Goal: Communication & Community: Participate in discussion

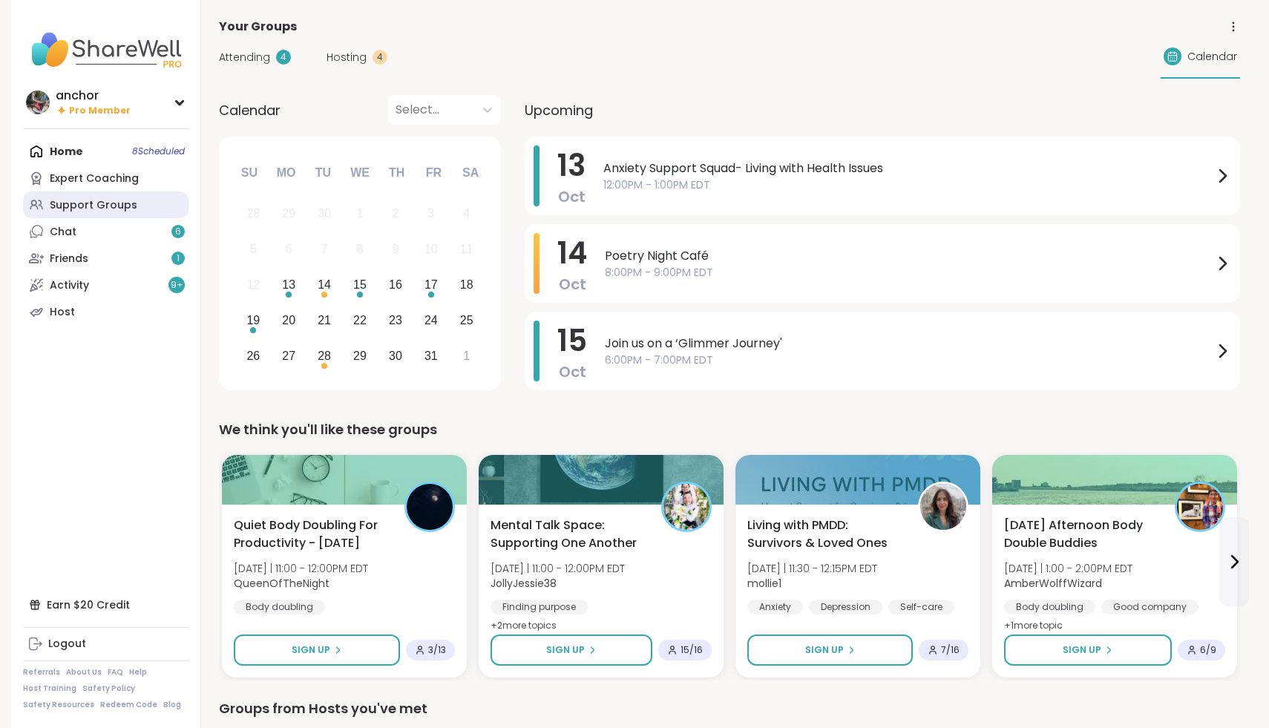
click at [128, 203] on div "Support Groups" at bounding box center [94, 205] width 88 height 15
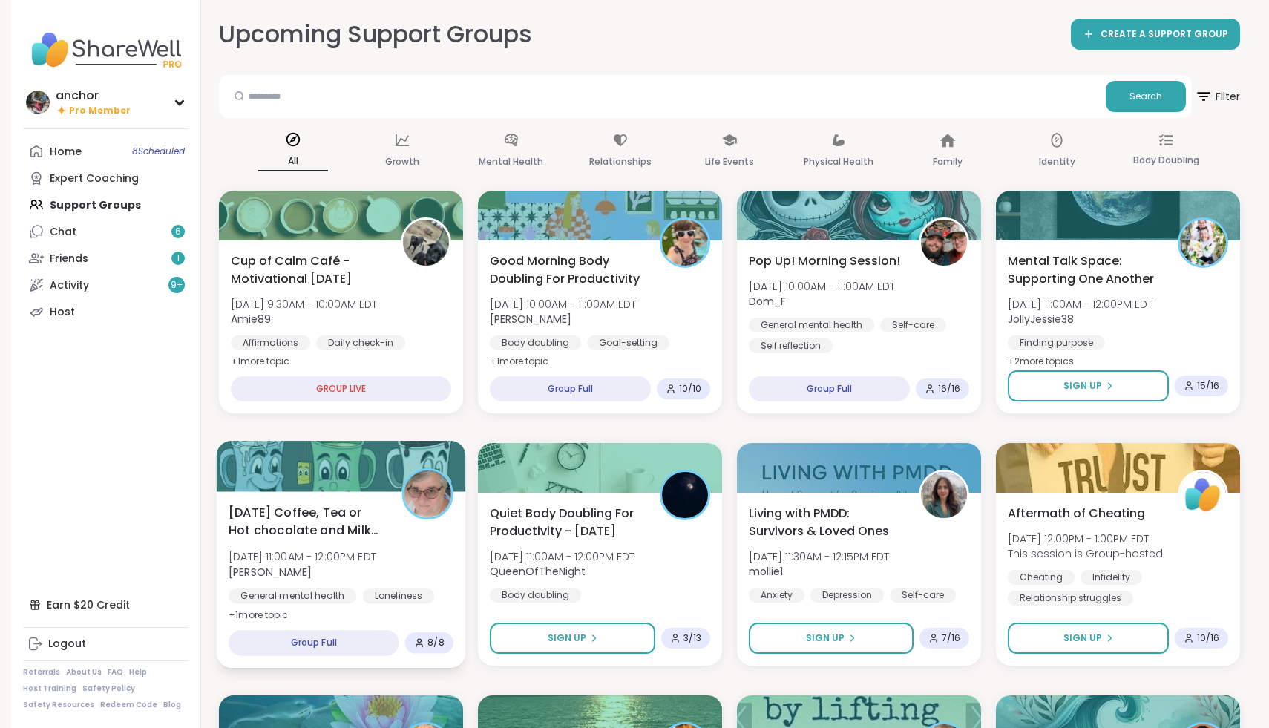
click at [413, 567] on div "[DATE] Coffee, Tea or Hot chocolate and Milk Club [DATE] 11:00AM - 12:00PM EDT …" at bounding box center [341, 563] width 225 height 121
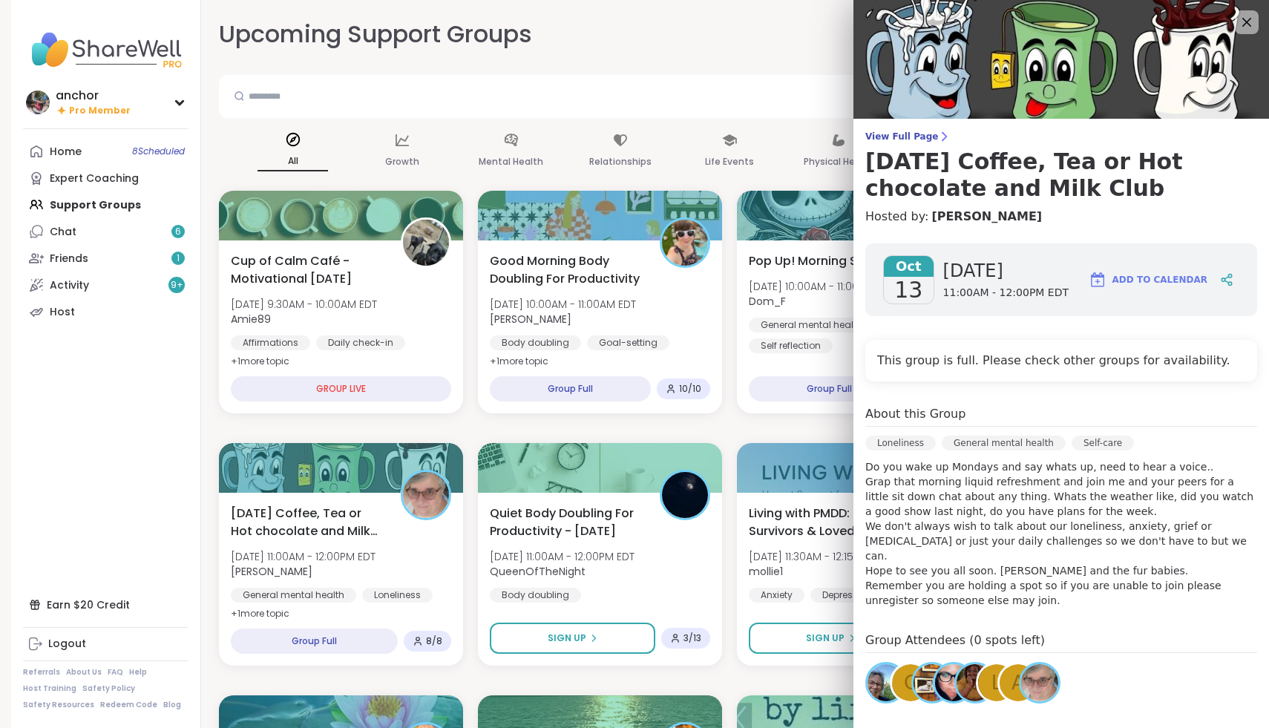
click at [951, 669] on img at bounding box center [953, 682] width 37 height 37
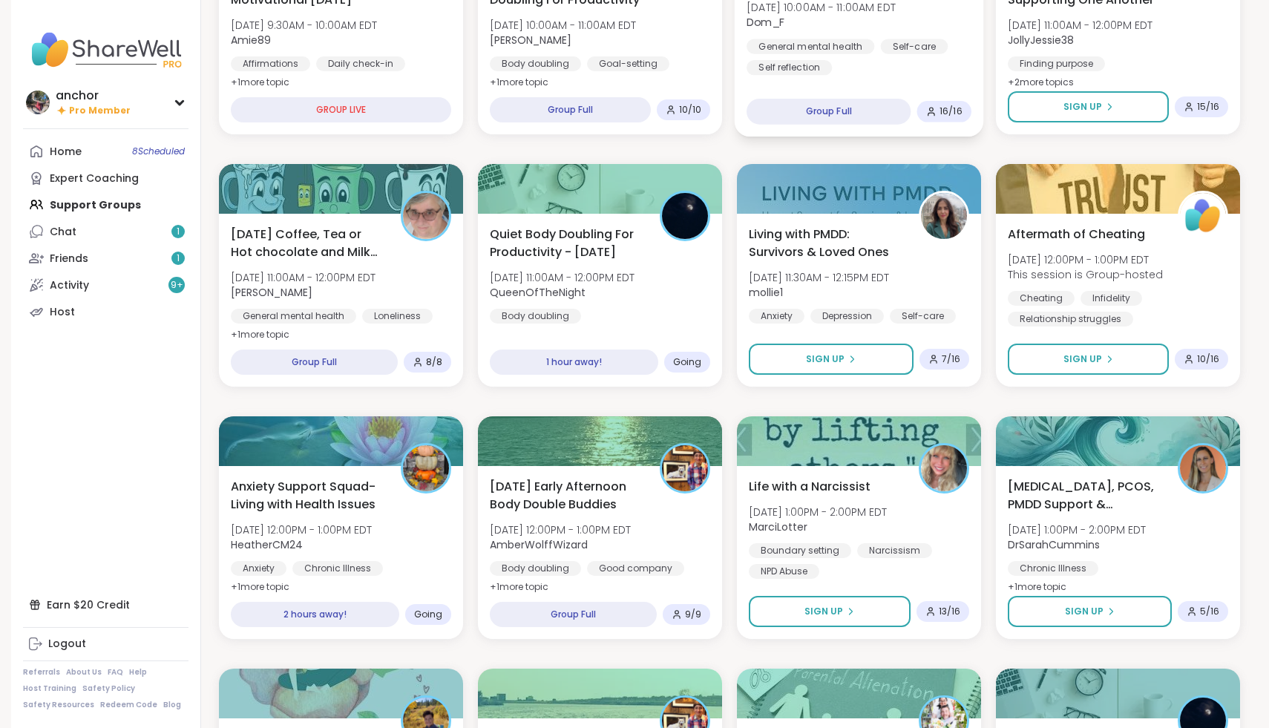
scroll to position [282, 0]
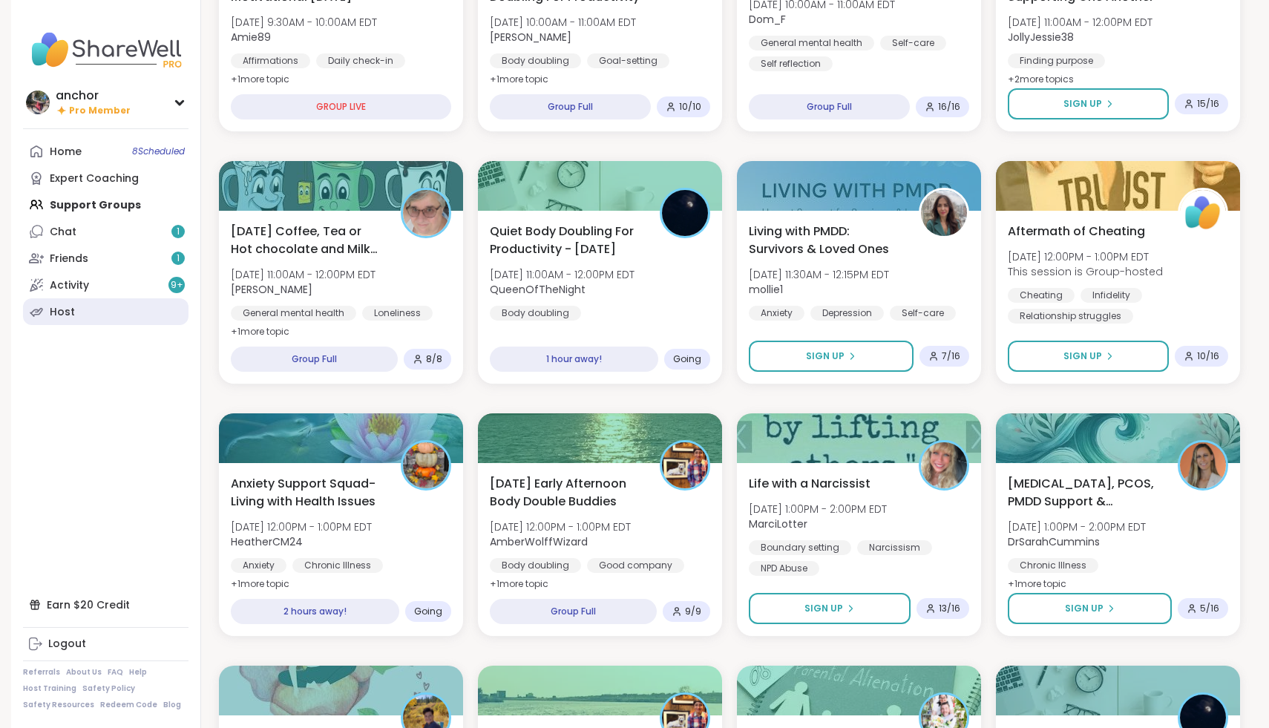
click at [66, 323] on link "Host" at bounding box center [106, 311] width 166 height 27
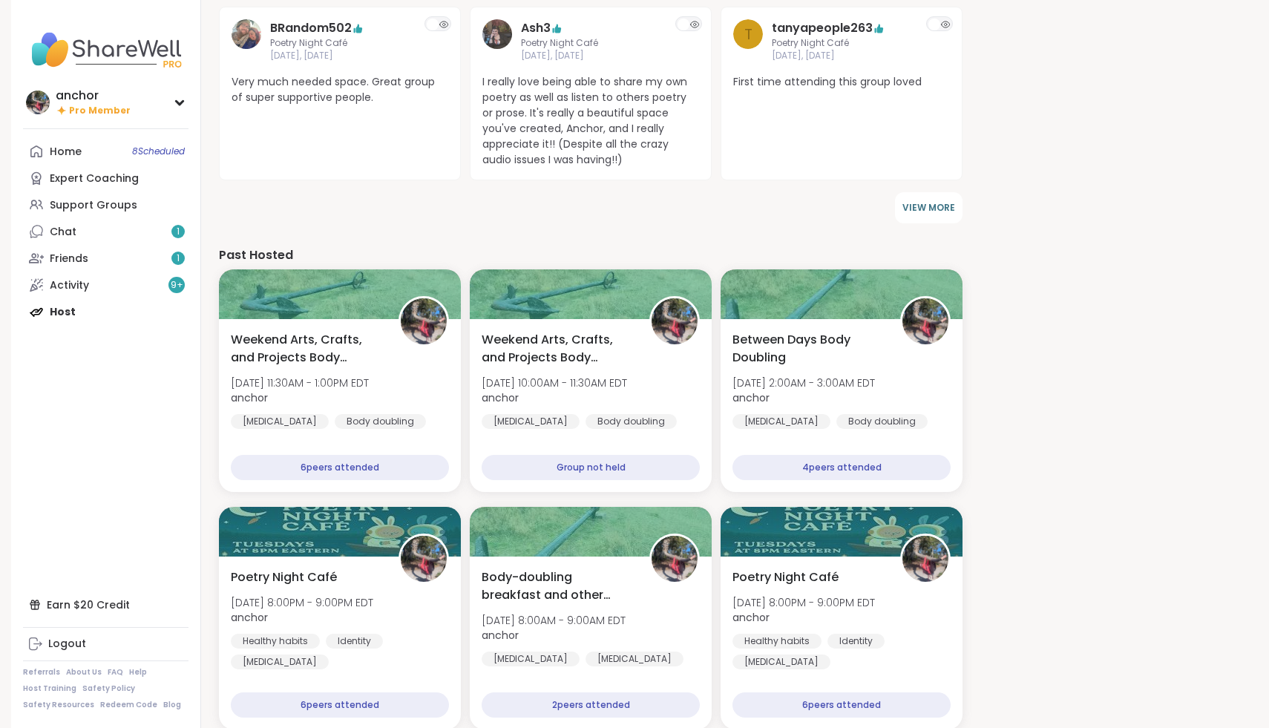
scroll to position [711, 0]
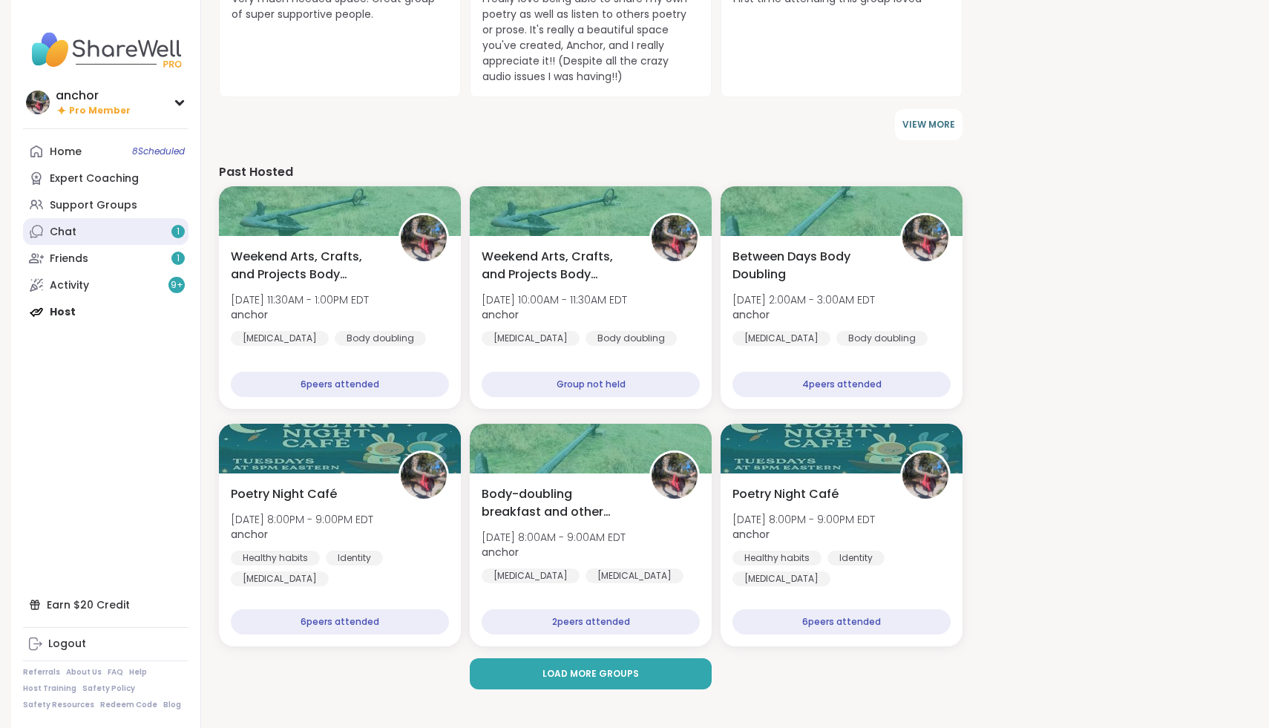
click at [140, 240] on link "Chat 1" at bounding box center [106, 231] width 166 height 27
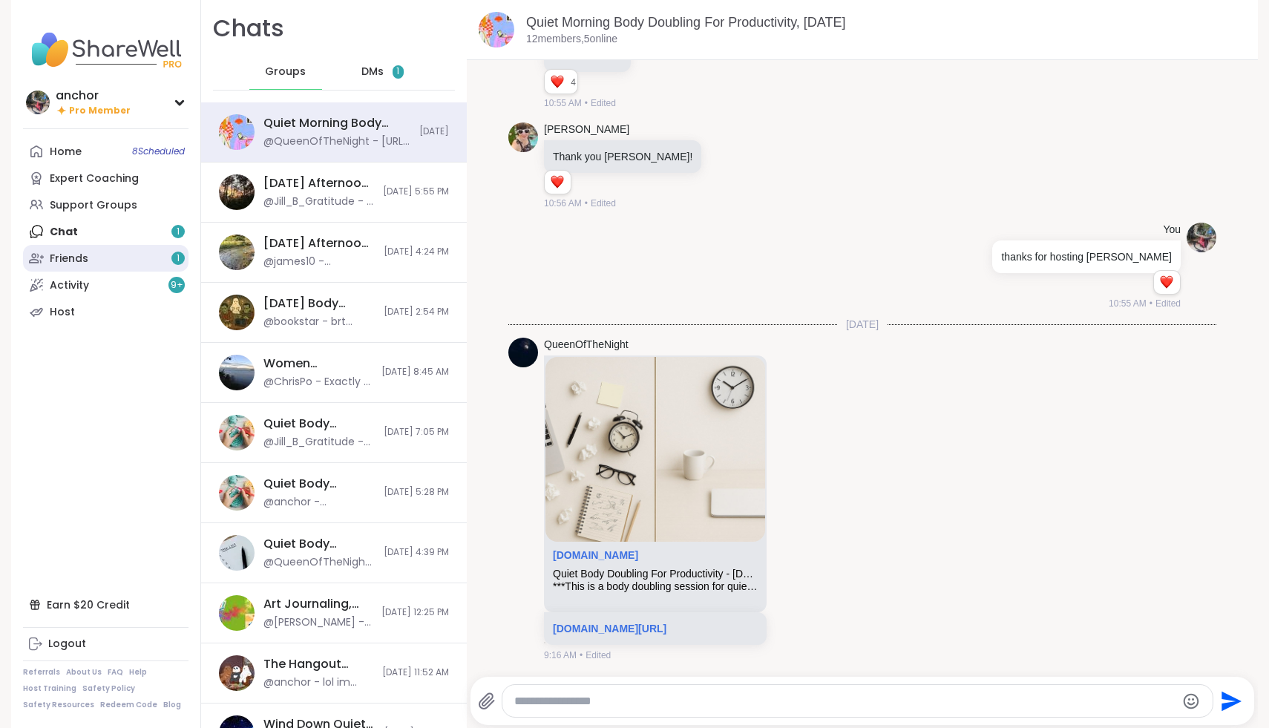
click at [137, 259] on link "Friends 1" at bounding box center [106, 258] width 166 height 27
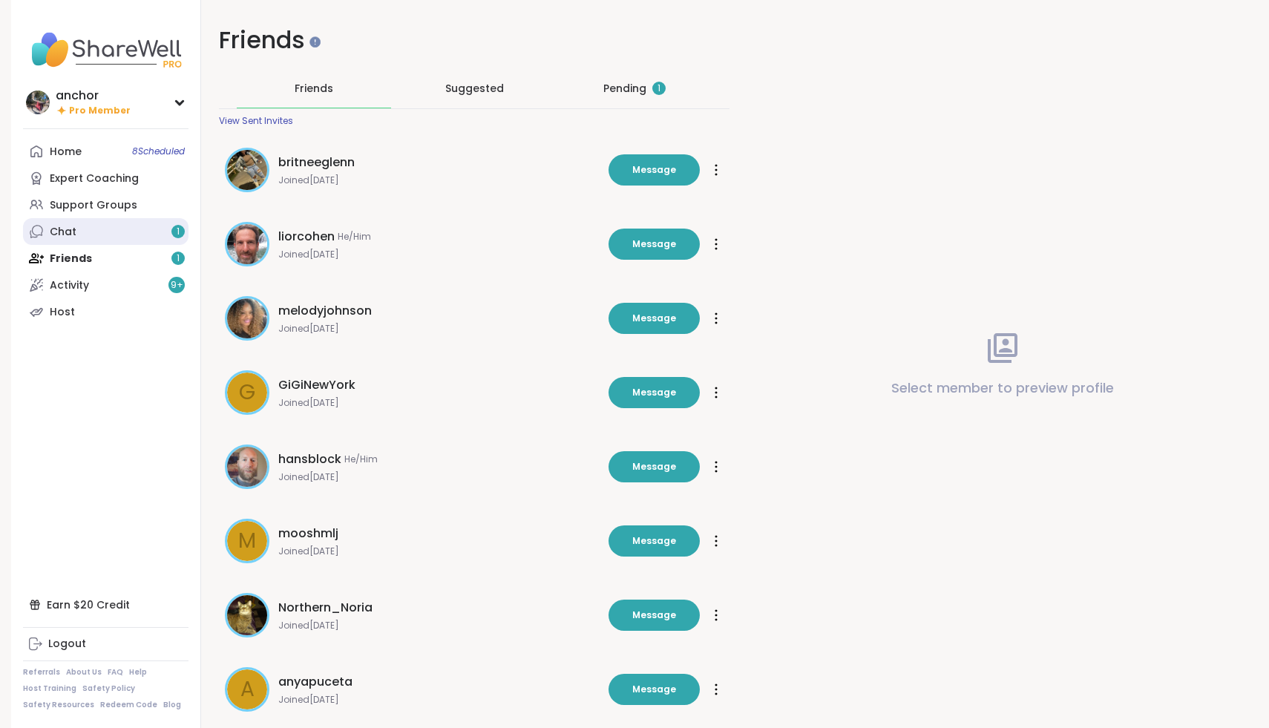
click at [116, 229] on link "Chat 1" at bounding box center [106, 231] width 166 height 27
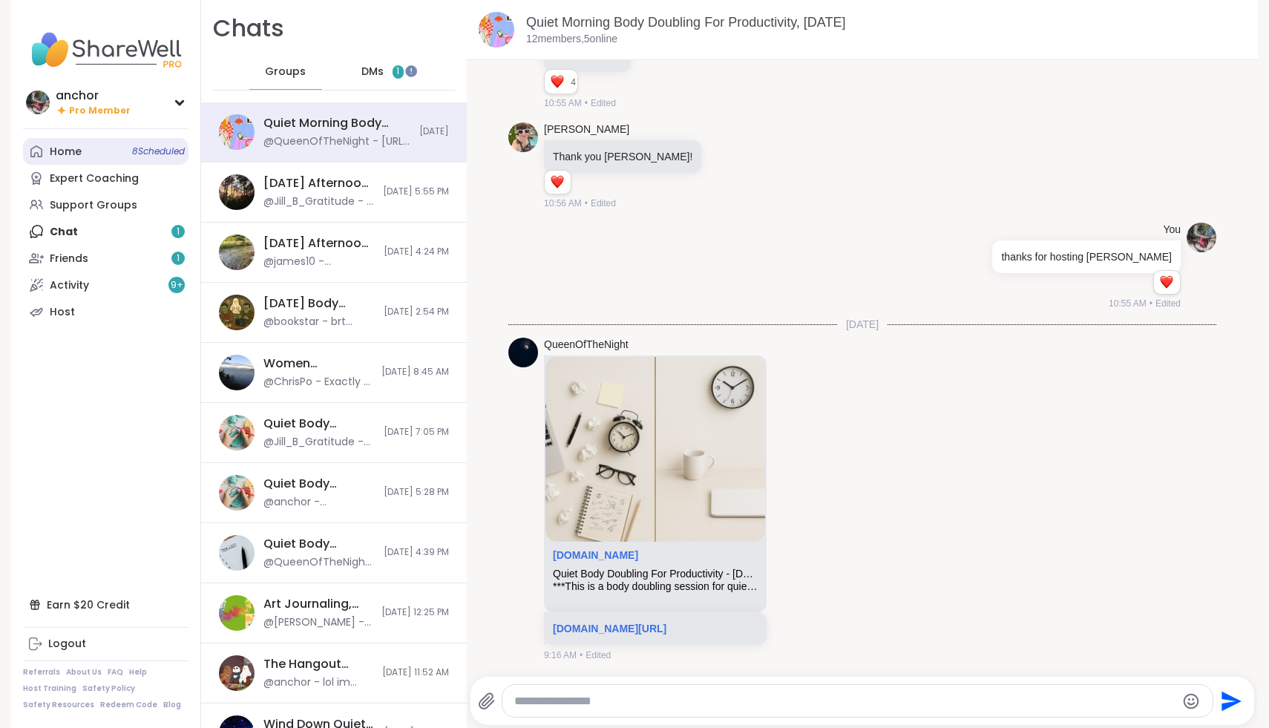
click at [104, 154] on link "Home 8 Scheduled" at bounding box center [106, 151] width 166 height 27
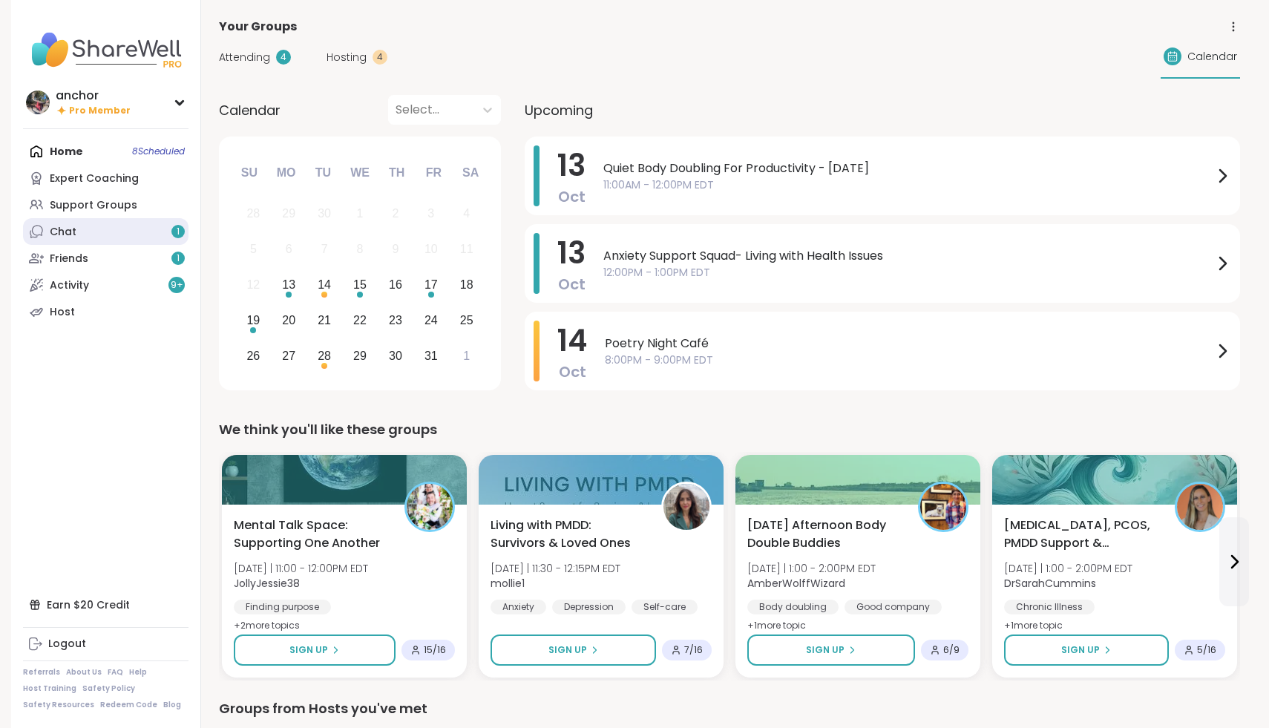
click at [119, 232] on link "Chat 1" at bounding box center [106, 231] width 166 height 27
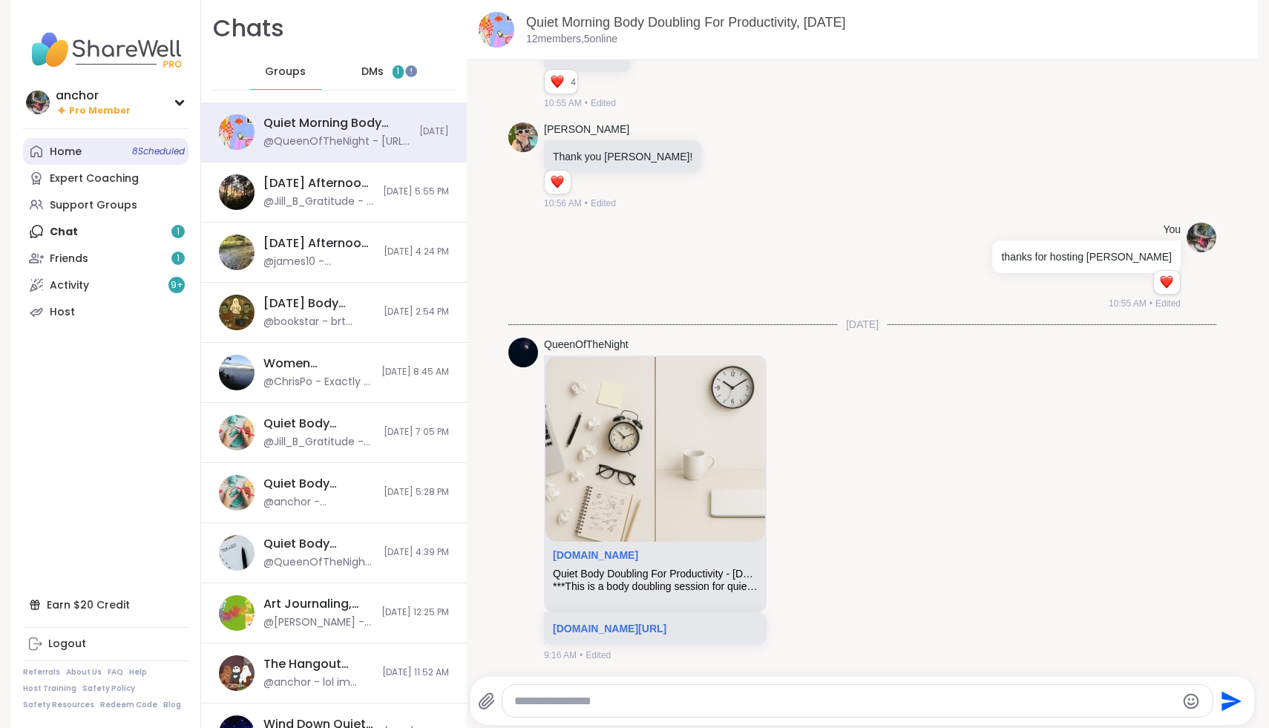
click at [101, 148] on link "Home 8 Scheduled" at bounding box center [106, 151] width 166 height 27
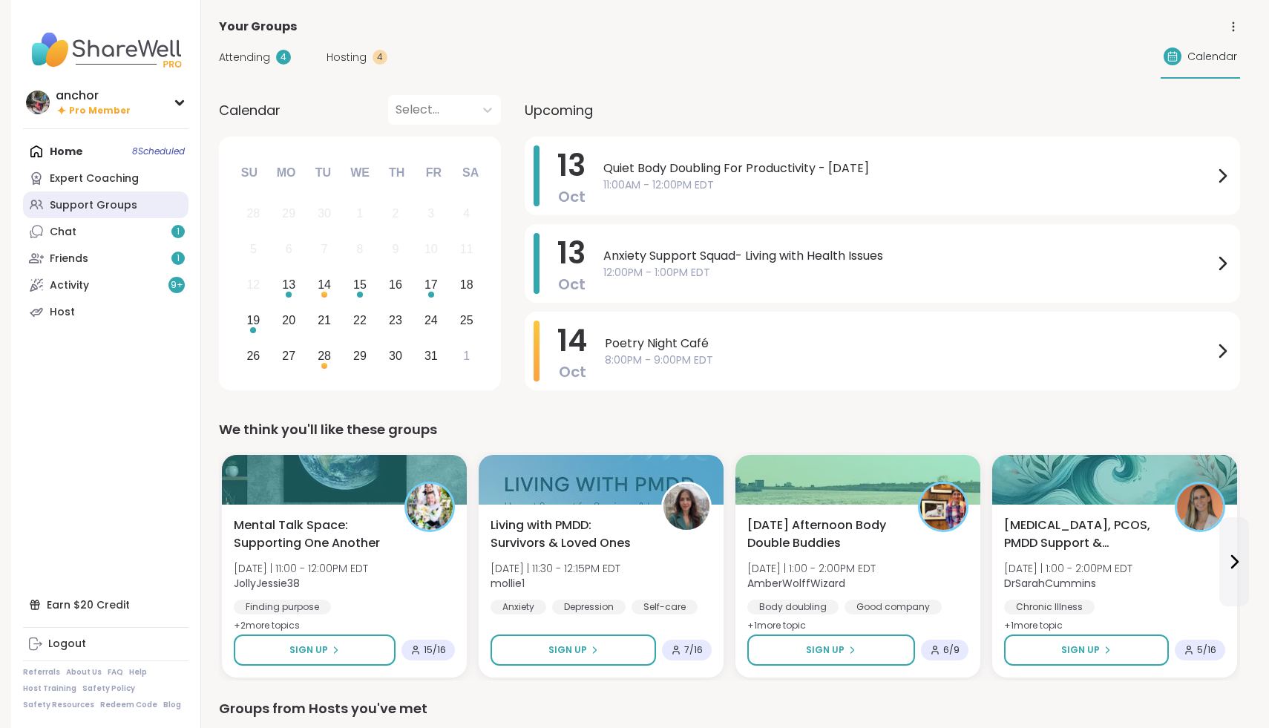
click at [93, 210] on div "Support Groups" at bounding box center [94, 205] width 88 height 15
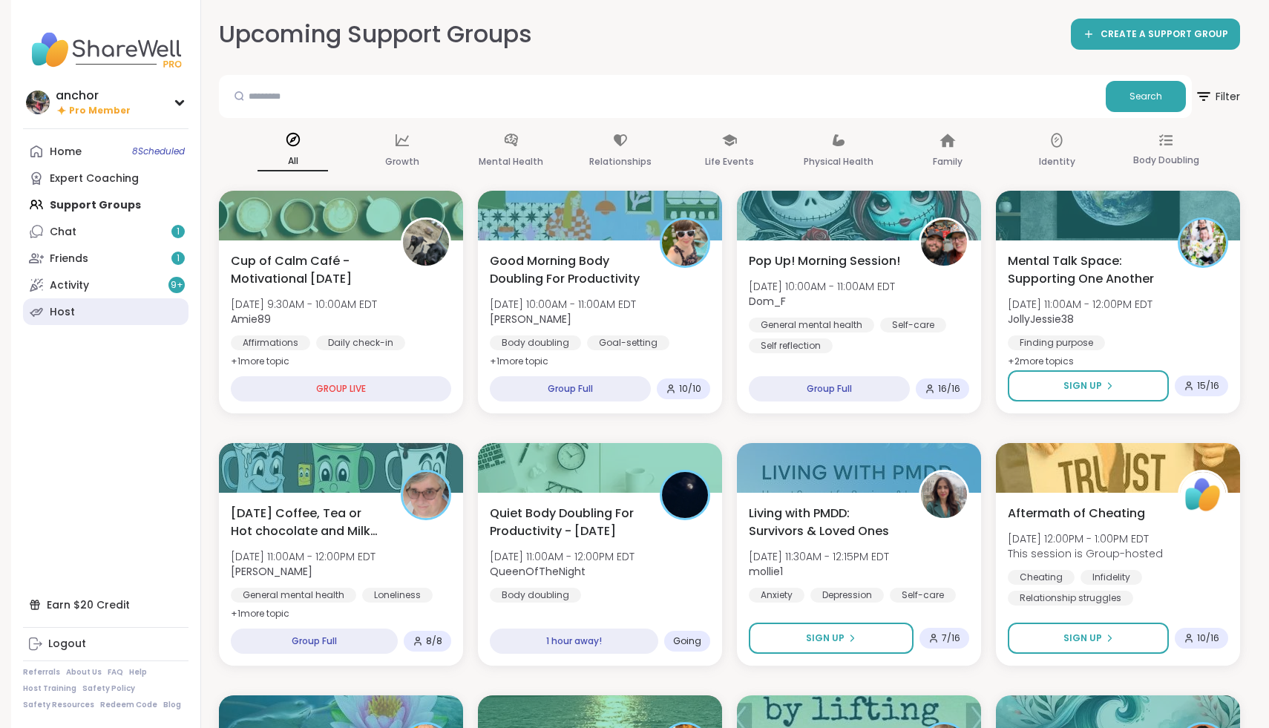
click at [43, 312] on icon at bounding box center [36, 311] width 15 height 15
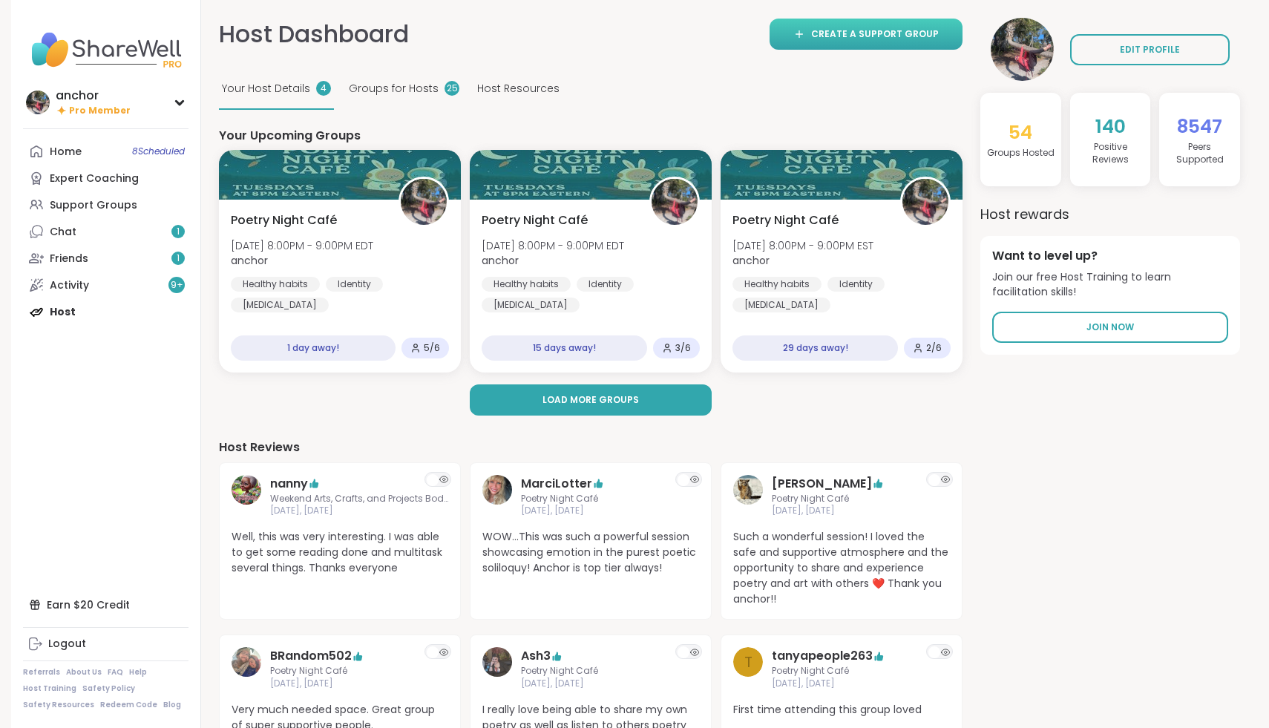
click at [837, 33] on span "Create a support group" at bounding box center [875, 33] width 128 height 13
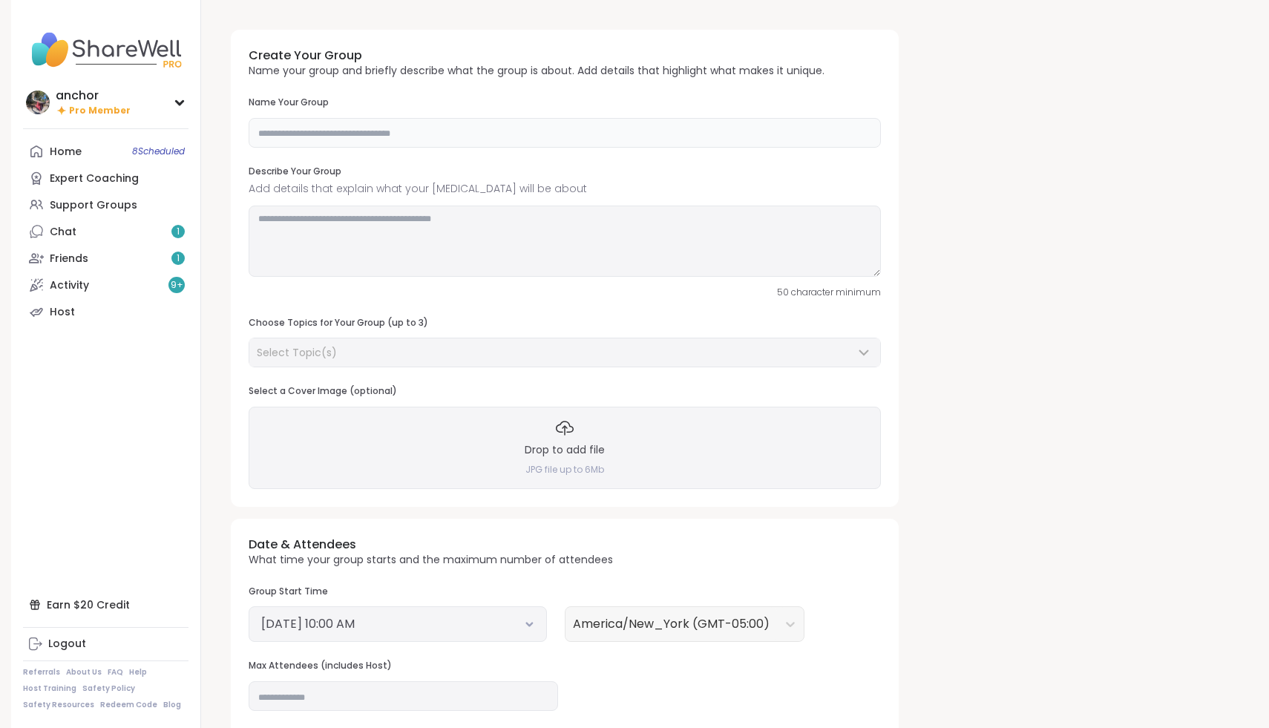
click at [612, 128] on input "text" at bounding box center [565, 133] width 632 height 30
type input "**********"
click at [589, 244] on textarea at bounding box center [565, 241] width 632 height 71
click at [450, 220] on textarea "**********" at bounding box center [565, 241] width 632 height 71
drag, startPoint x: 500, startPoint y: 218, endPoint x: 438, endPoint y: 219, distance: 61.6
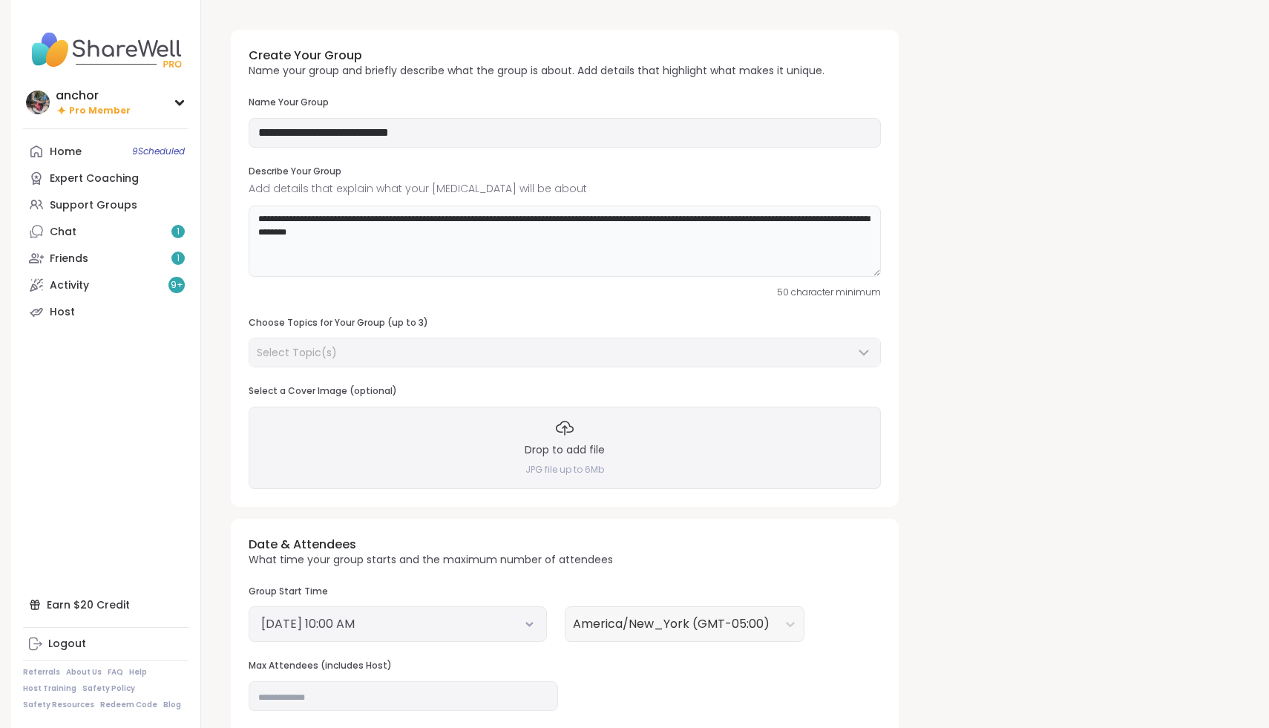
click at [438, 219] on textarea "**********" at bounding box center [565, 241] width 632 height 71
type textarea "**********"
drag, startPoint x: 391, startPoint y: 235, endPoint x: 189, endPoint y: 148, distance: 220.8
click at [189, 148] on div "**********" at bounding box center [634, 501] width 1247 height 1003
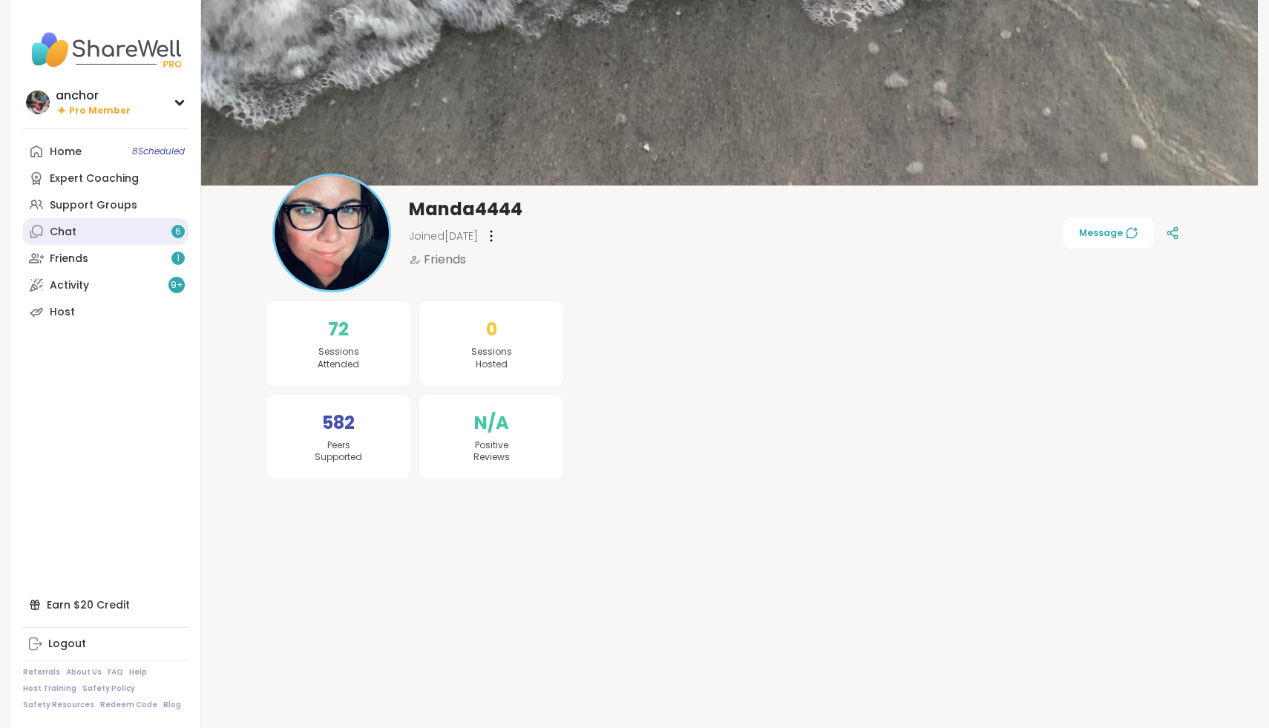
click at [107, 236] on link "Chat 6" at bounding box center [106, 231] width 166 height 27
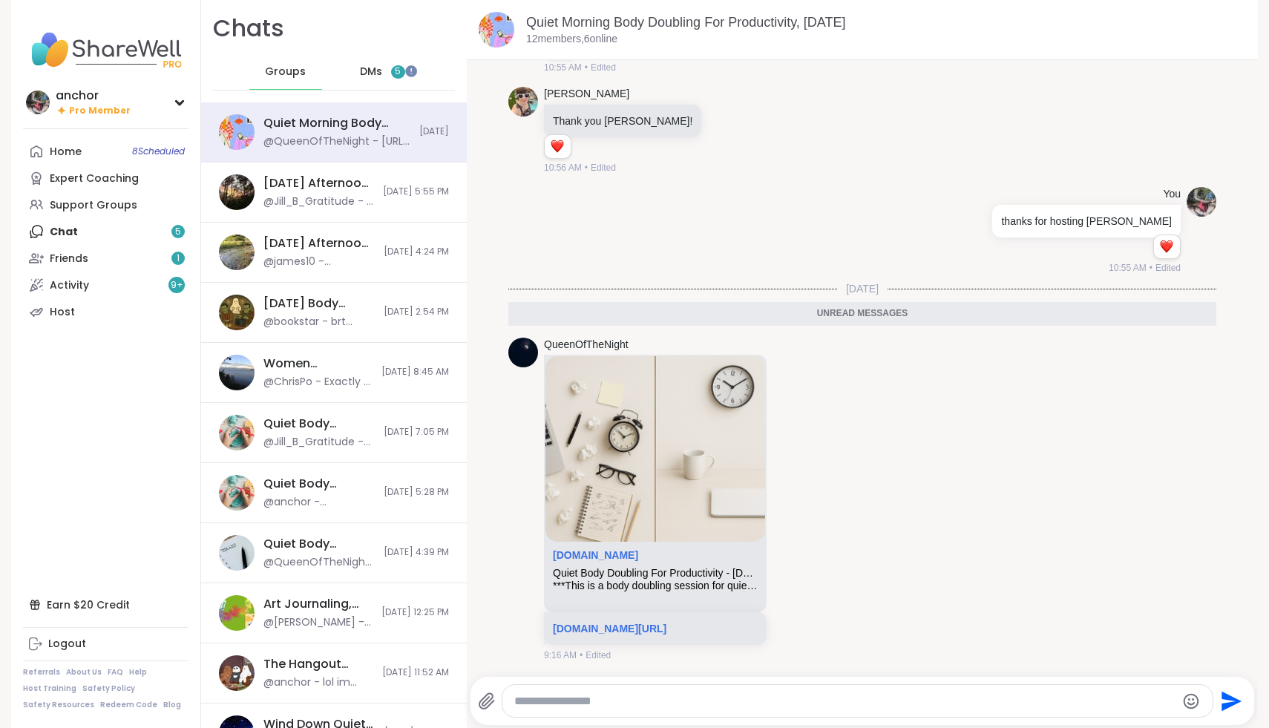
click at [371, 76] on span "DMs" at bounding box center [371, 72] width 22 height 15
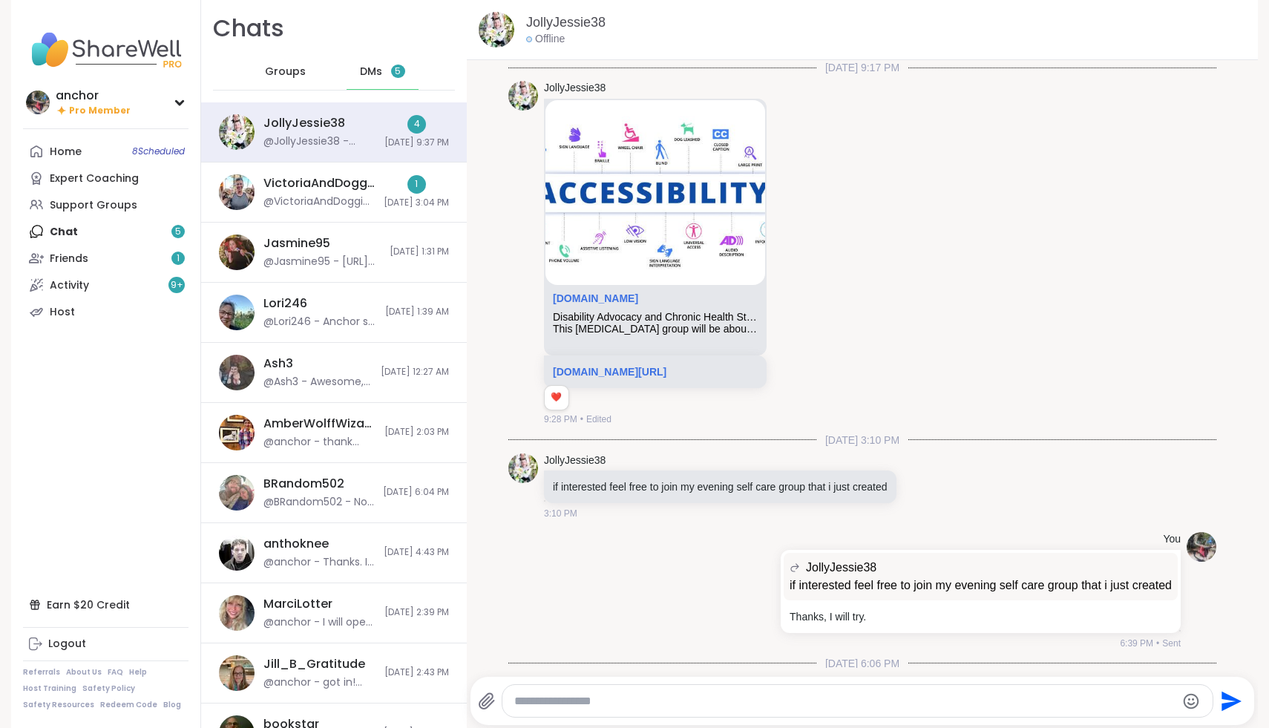
scroll to position [2323, 0]
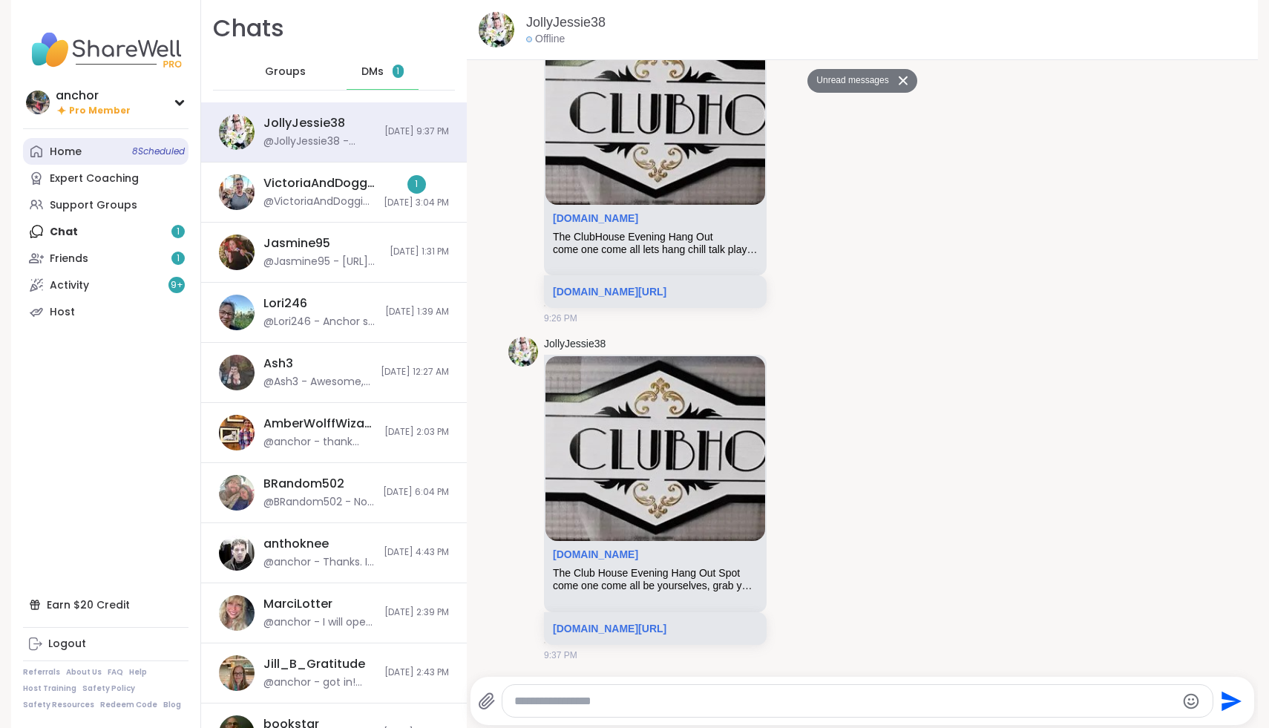
click at [122, 148] on link "Home 8 Scheduled" at bounding box center [106, 151] width 166 height 27
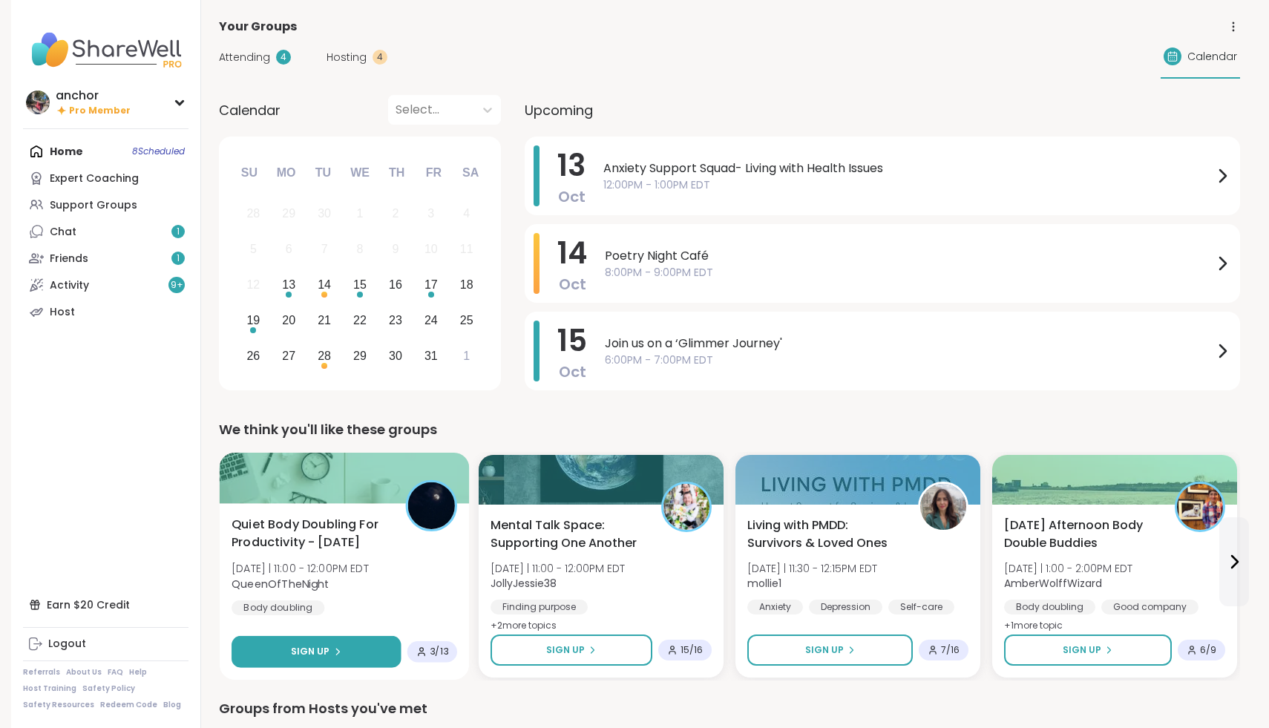
click at [325, 653] on span "Sign Up" at bounding box center [310, 651] width 39 height 13
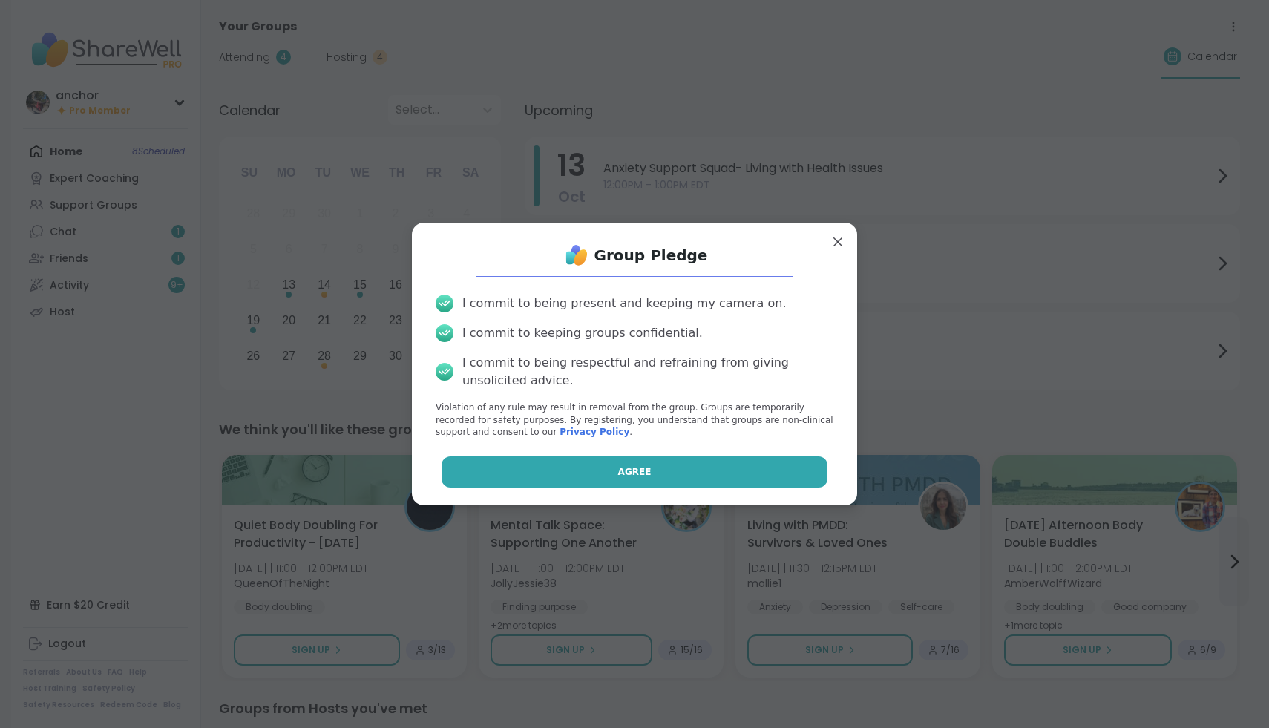
click at [542, 474] on button "Agree" at bounding box center [635, 472] width 387 height 31
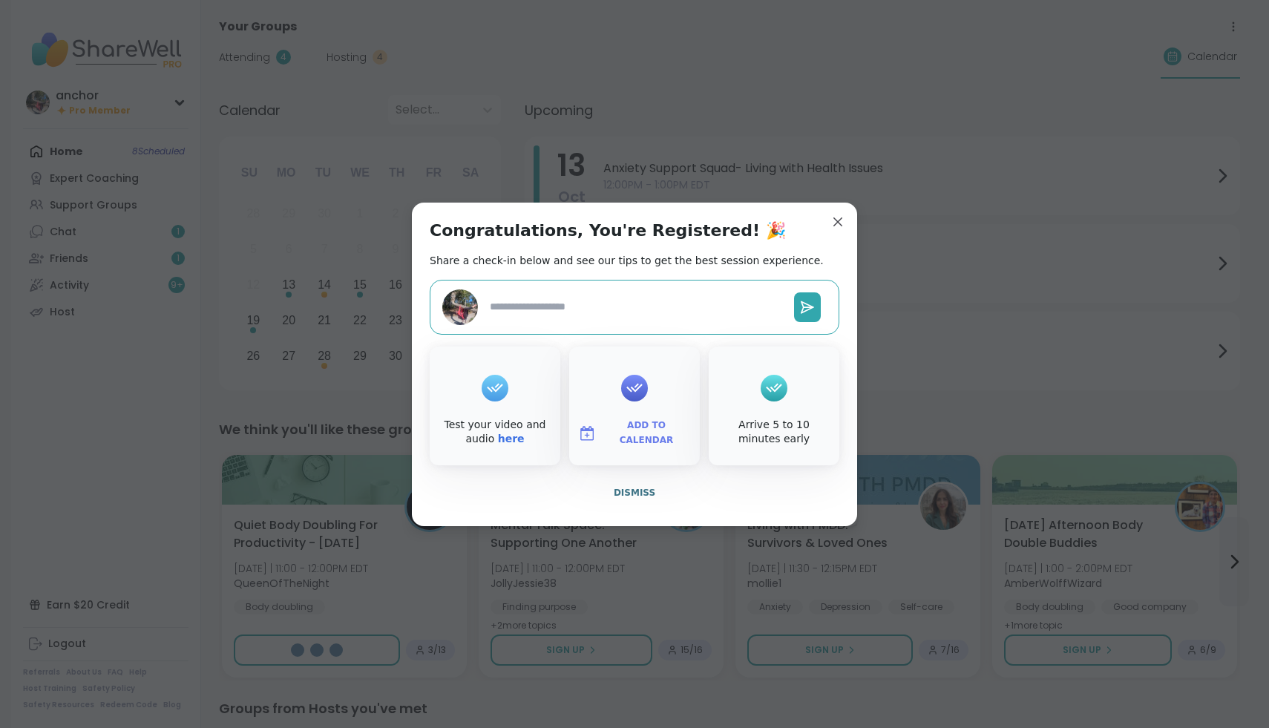
type textarea "*"
click at [631, 497] on span "Dismiss" at bounding box center [635, 493] width 42 height 10
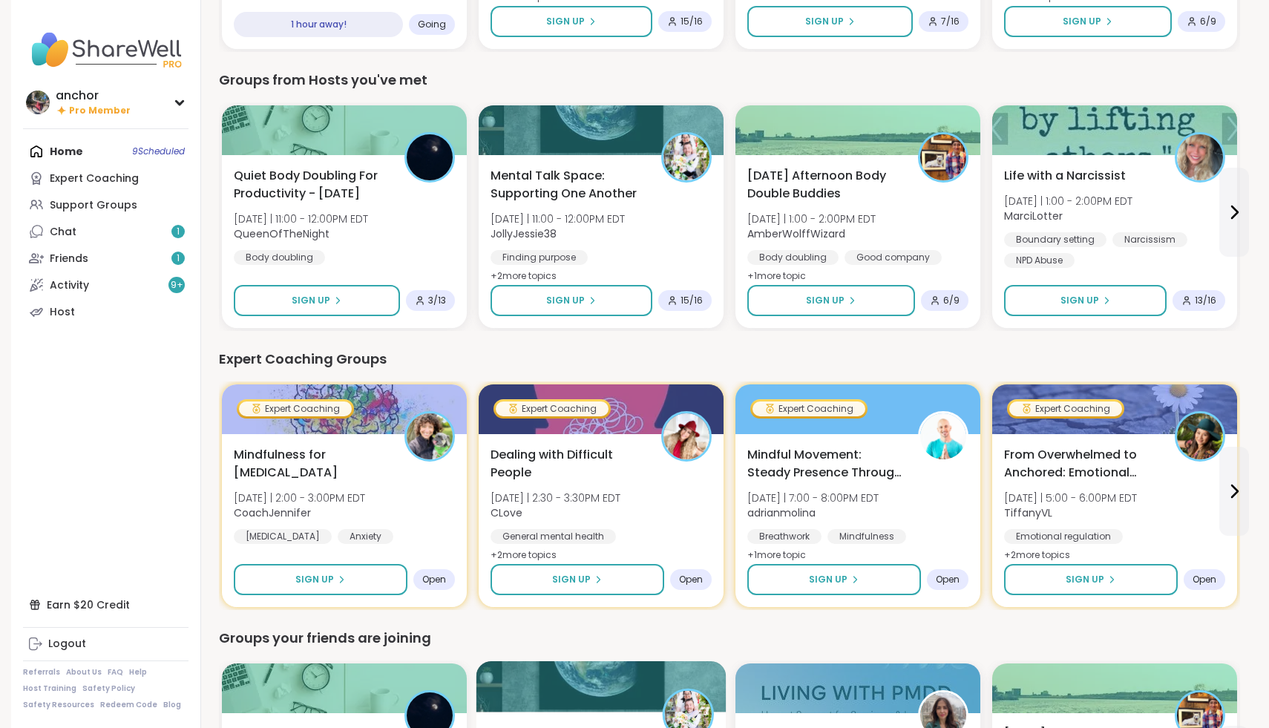
scroll to position [621, 0]
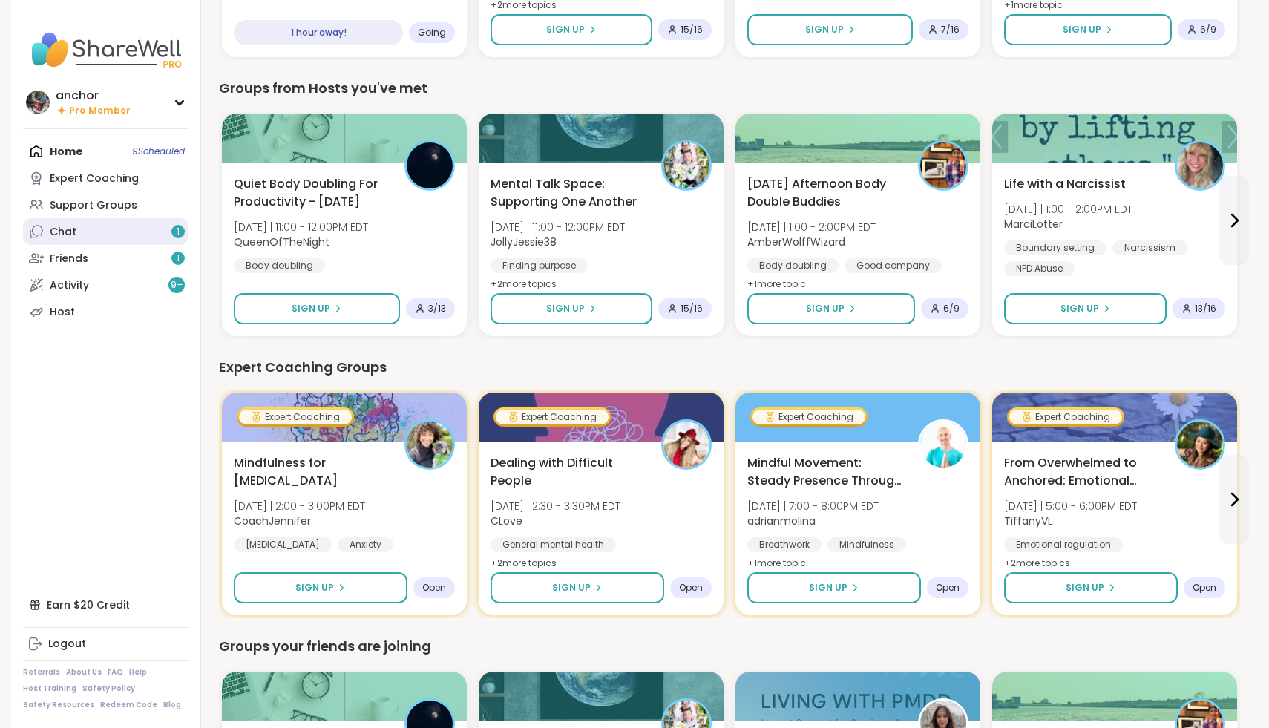
click at [68, 230] on div "Chat 1" at bounding box center [63, 232] width 27 height 15
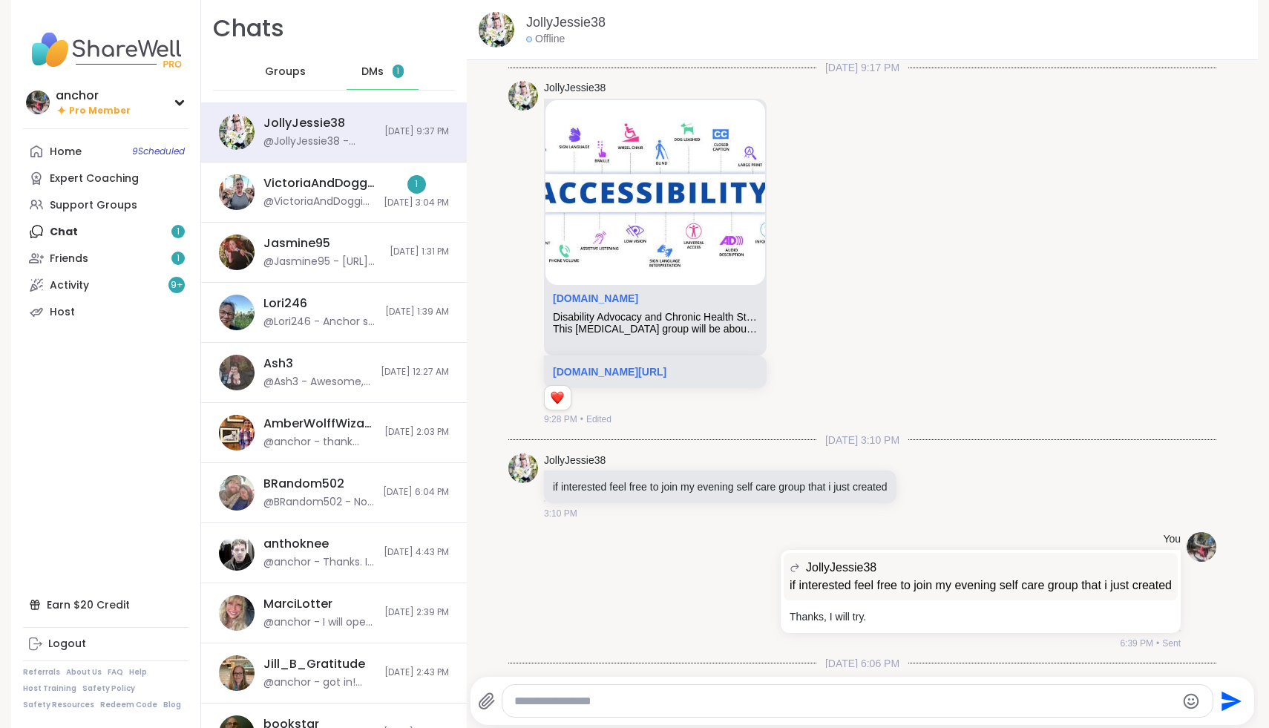
scroll to position [2273, 0]
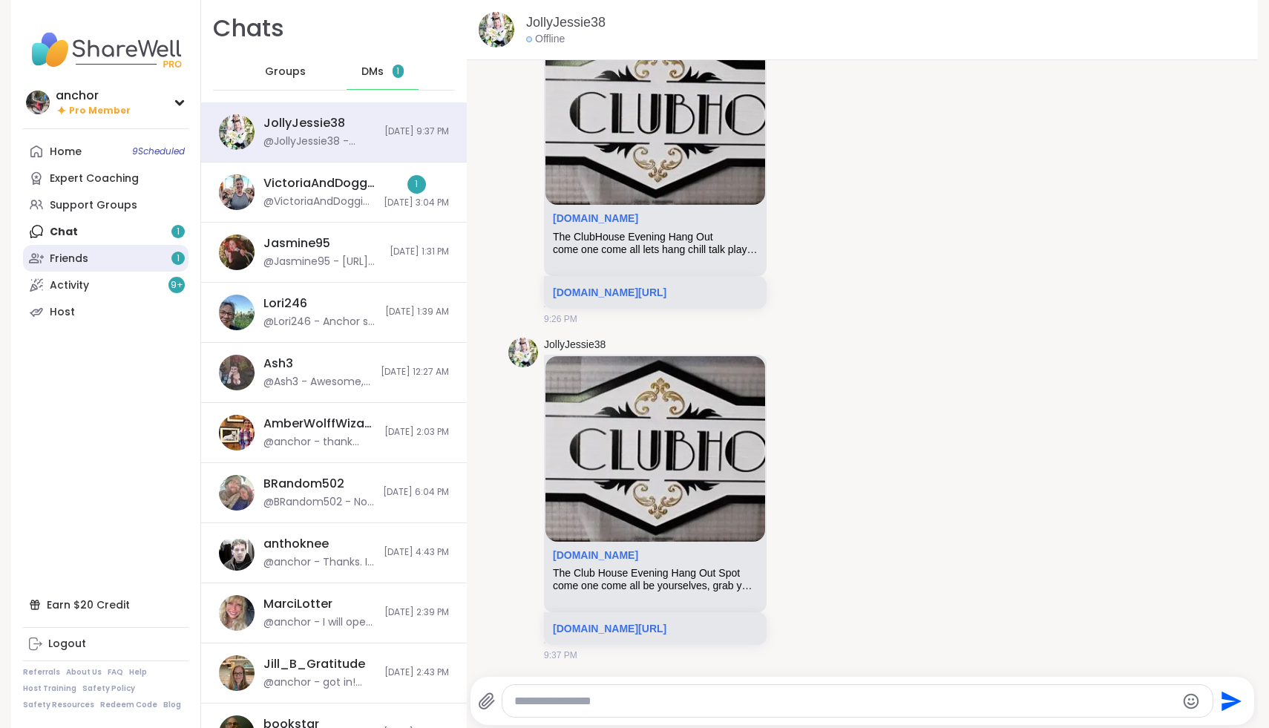
click at [89, 269] on link "Friends 1" at bounding box center [106, 258] width 166 height 27
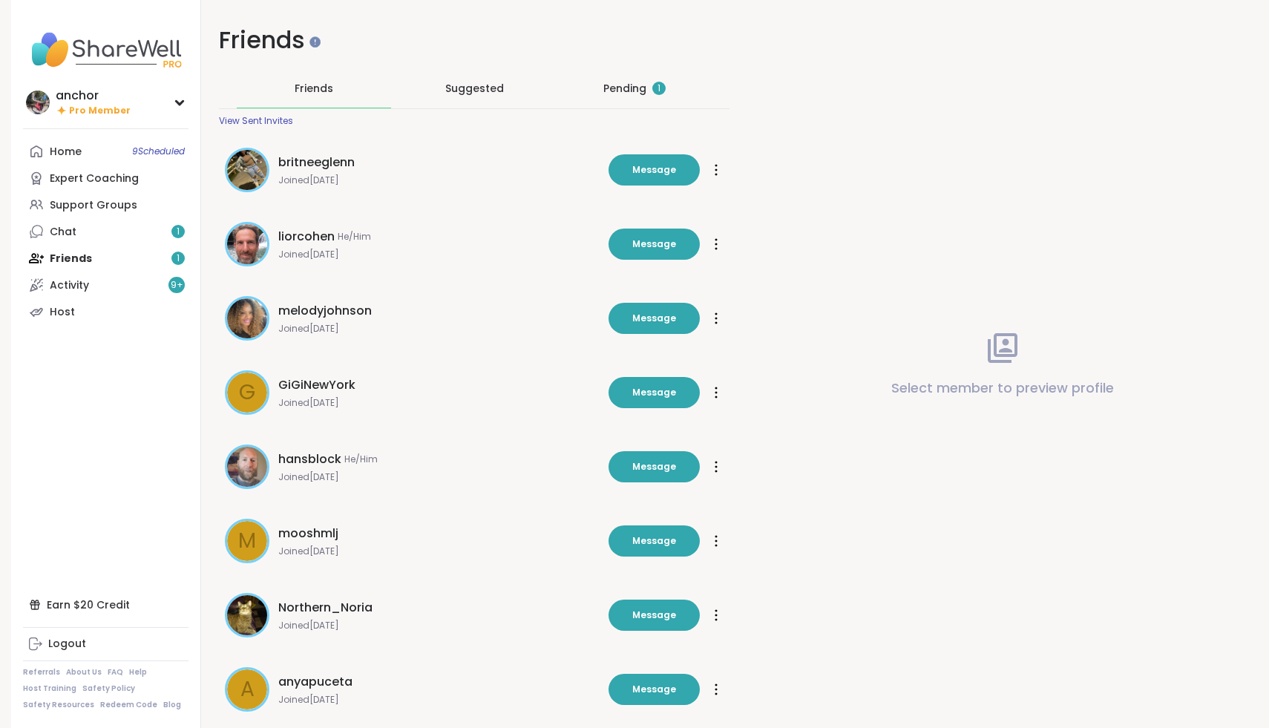
click at [628, 104] on div "Pending 1" at bounding box center [634, 88] width 154 height 39
